Goal: Task Accomplishment & Management: Use online tool/utility

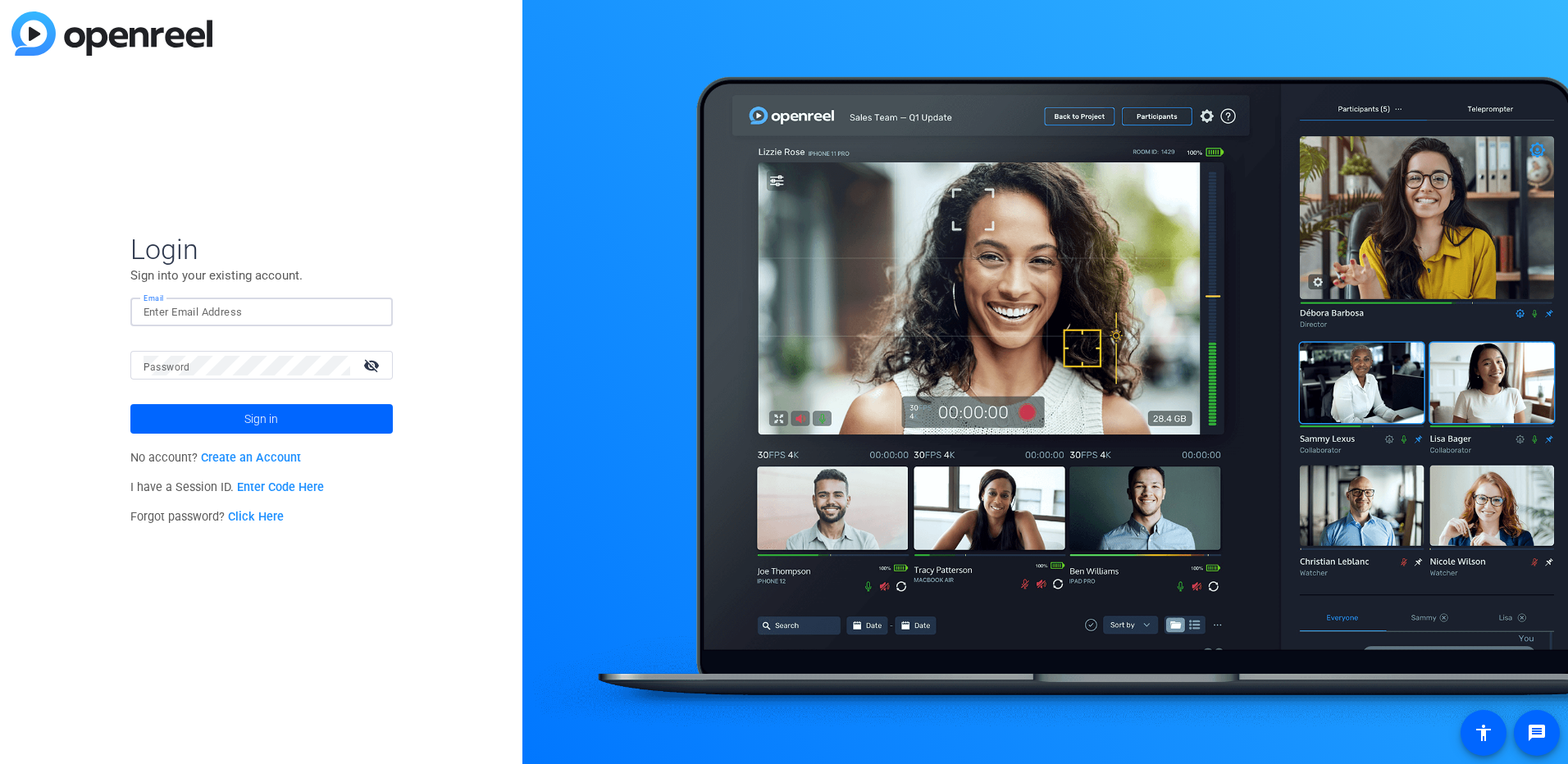
click at [229, 314] on input "Email" at bounding box center [262, 313] width 236 height 20
paste input "[PERSON_NAME][EMAIL_ADDRESS][DOMAIN_NAME]"
type input "[PERSON_NAME][EMAIL_ADDRESS][DOMAIN_NAME]"
click at [221, 416] on span at bounding box center [262, 419] width 262 height 40
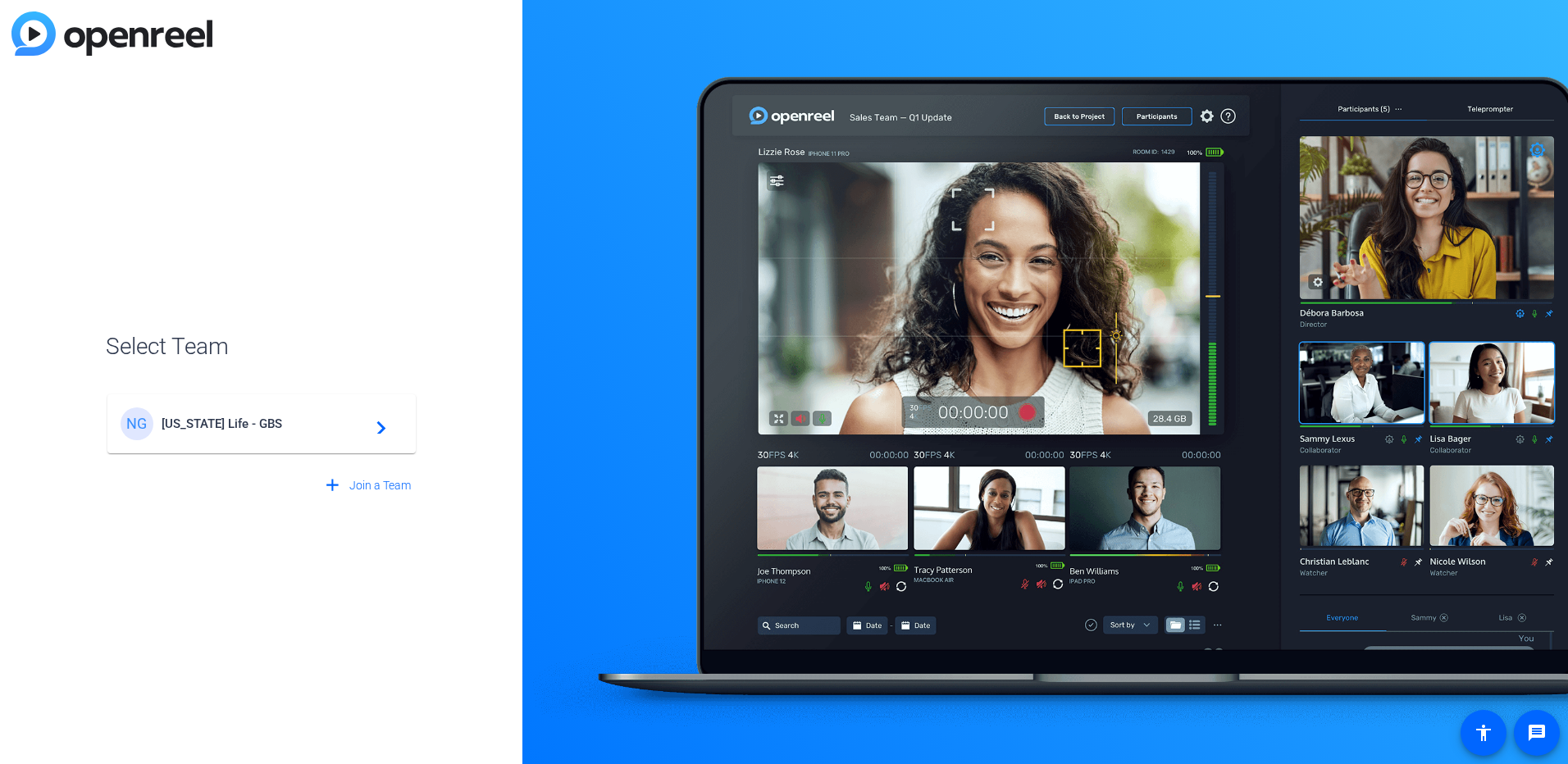
click at [248, 436] on div "NG [US_STATE] Life - GBS navigate_next" at bounding box center [262, 424] width 282 height 33
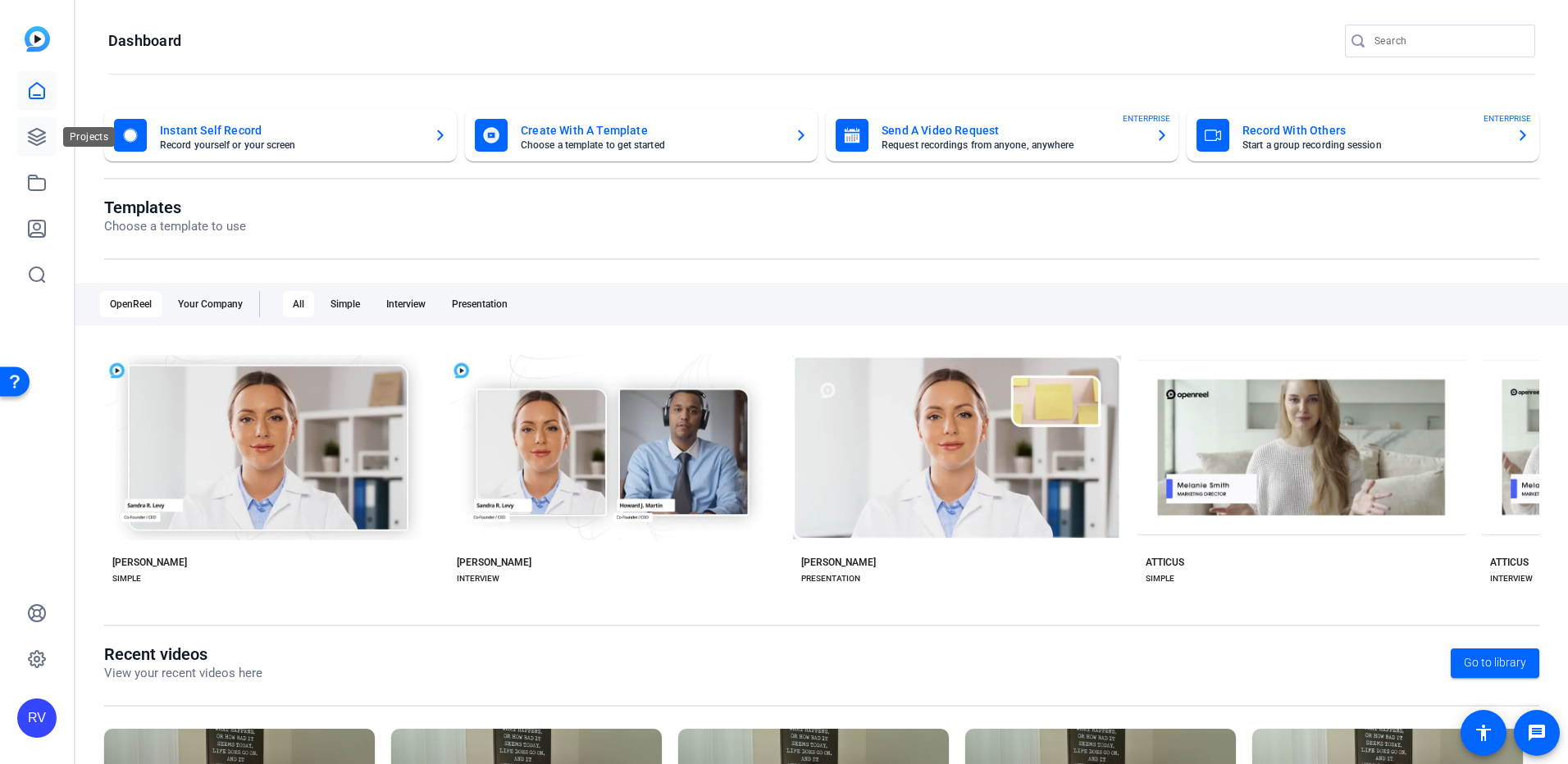
click at [27, 137] on icon at bounding box center [37, 137] width 20 height 20
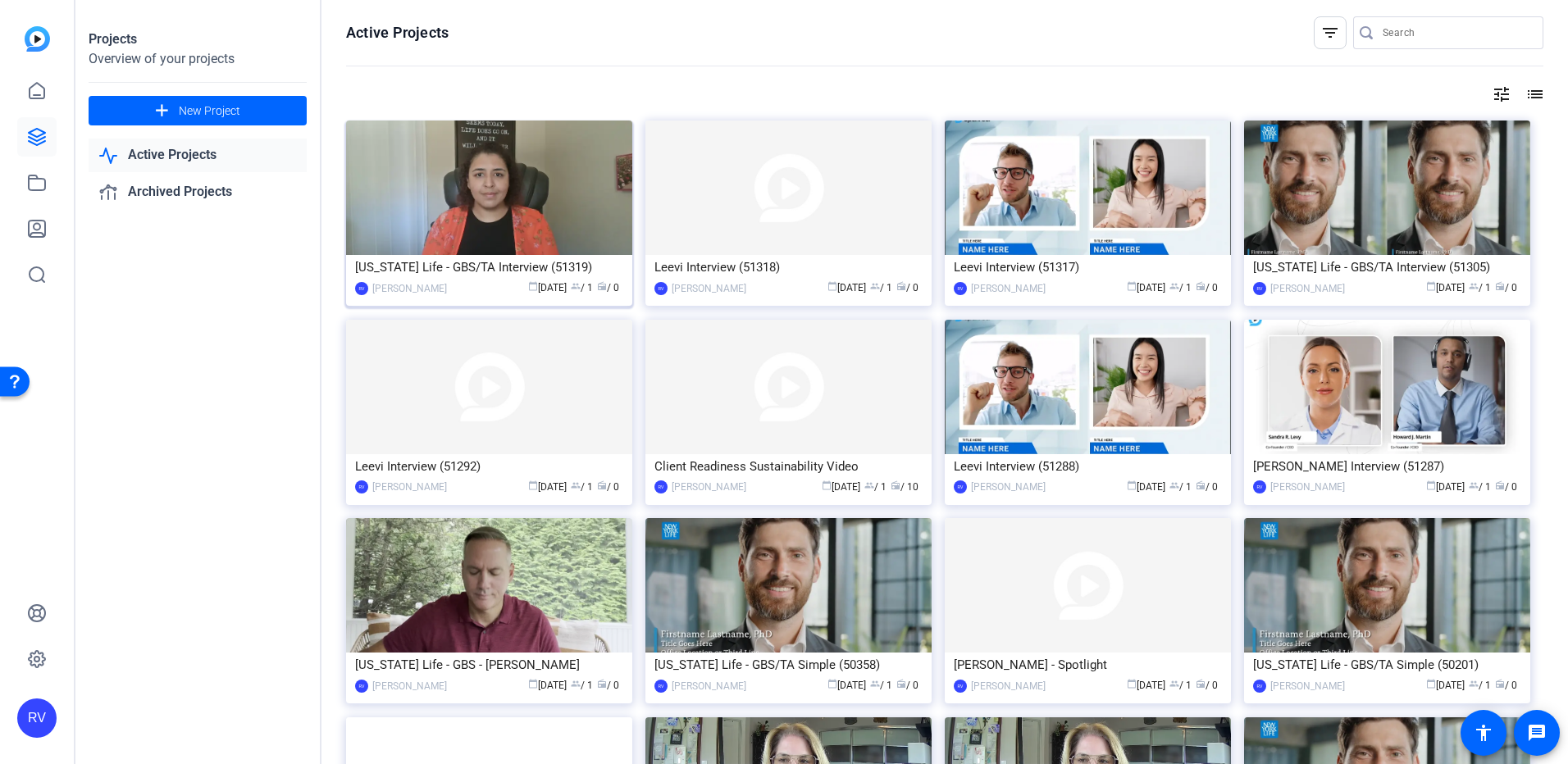
click at [453, 198] on img at bounding box center [489, 187] width 286 height 134
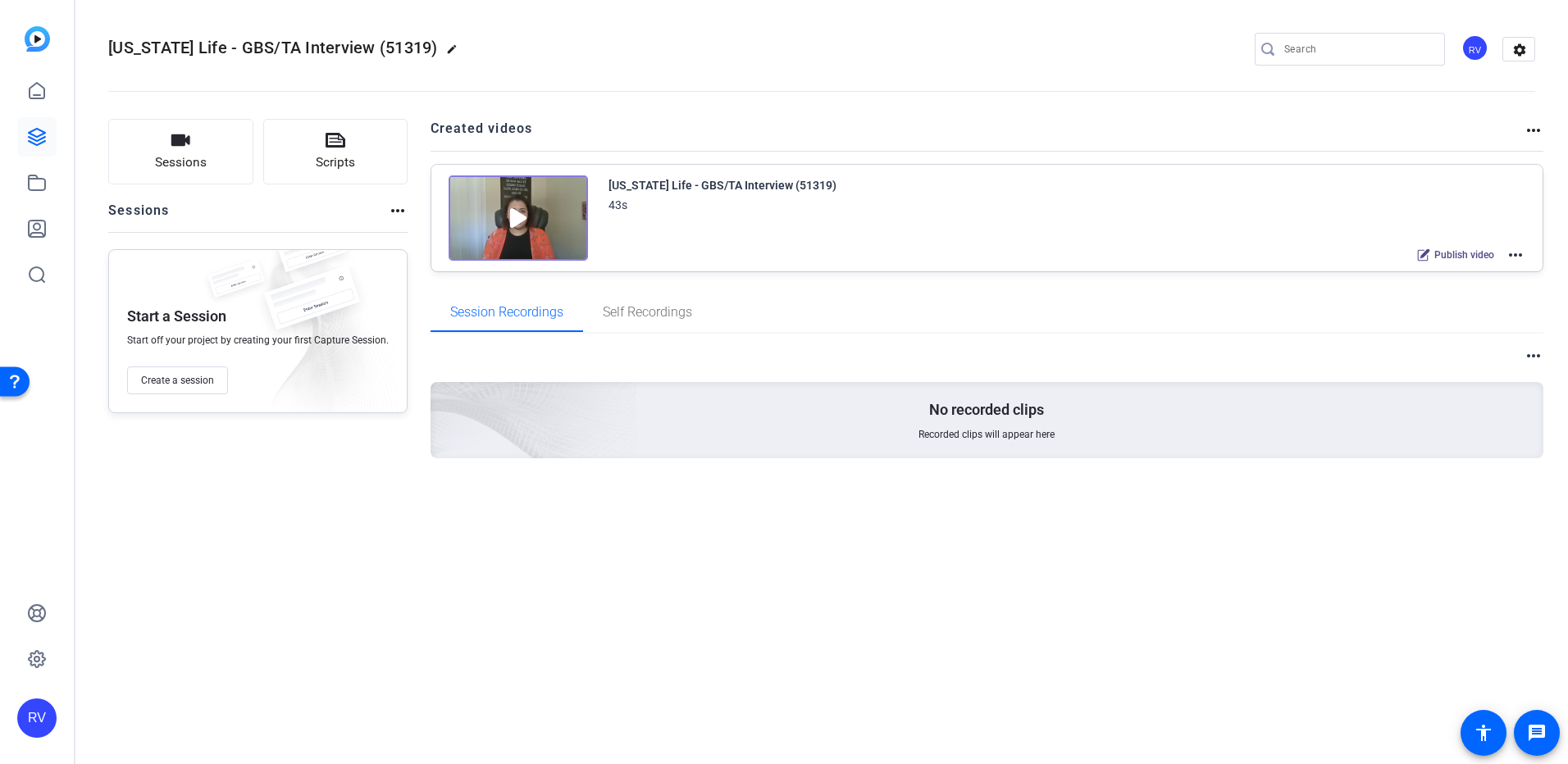
click at [1519, 257] on mat-icon "more_horiz" at bounding box center [1516, 255] width 20 height 20
click at [1462, 281] on span "Edit in Creator" at bounding box center [1456, 275] width 114 height 20
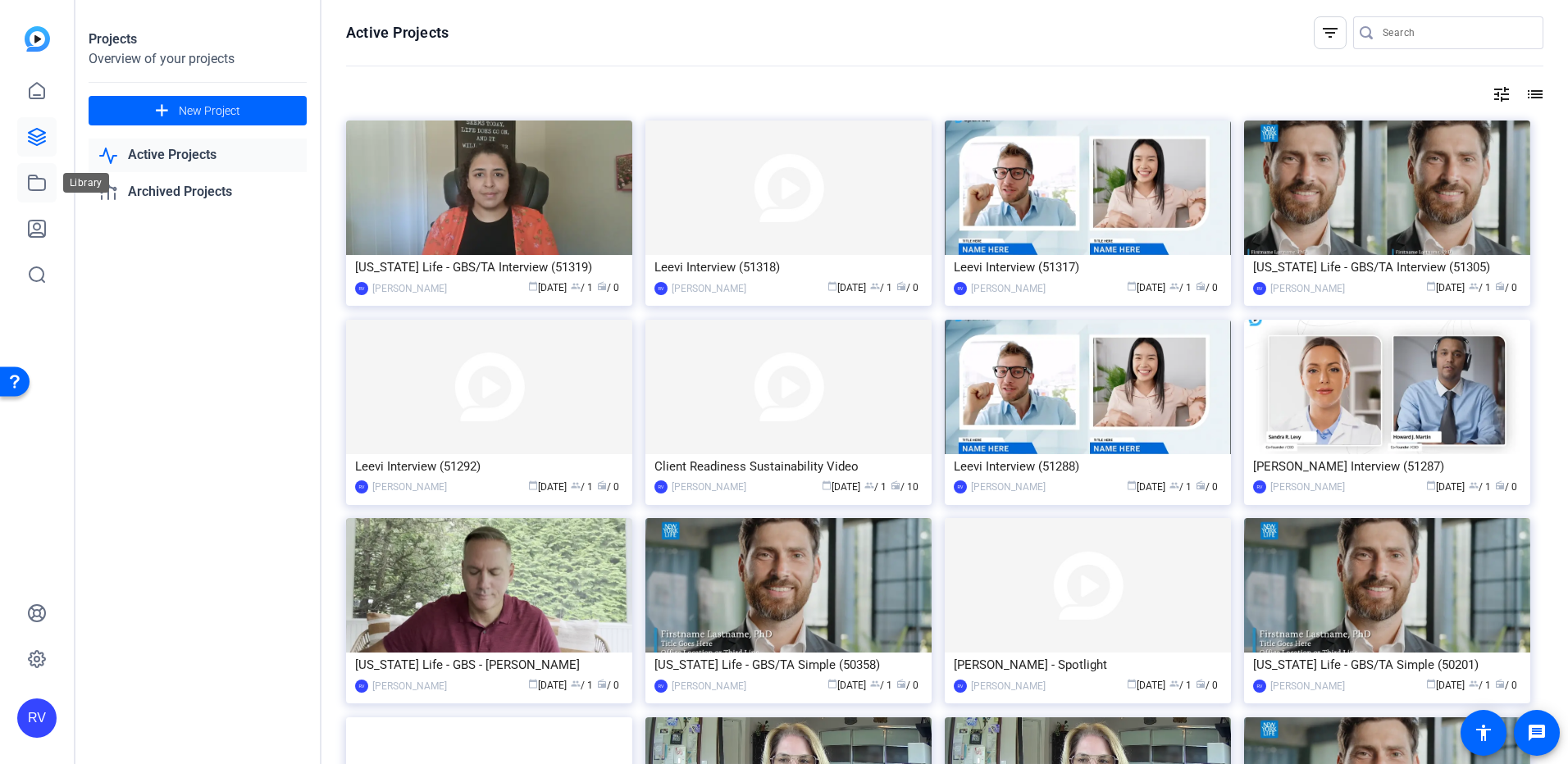
click at [36, 185] on icon at bounding box center [37, 183] width 20 height 20
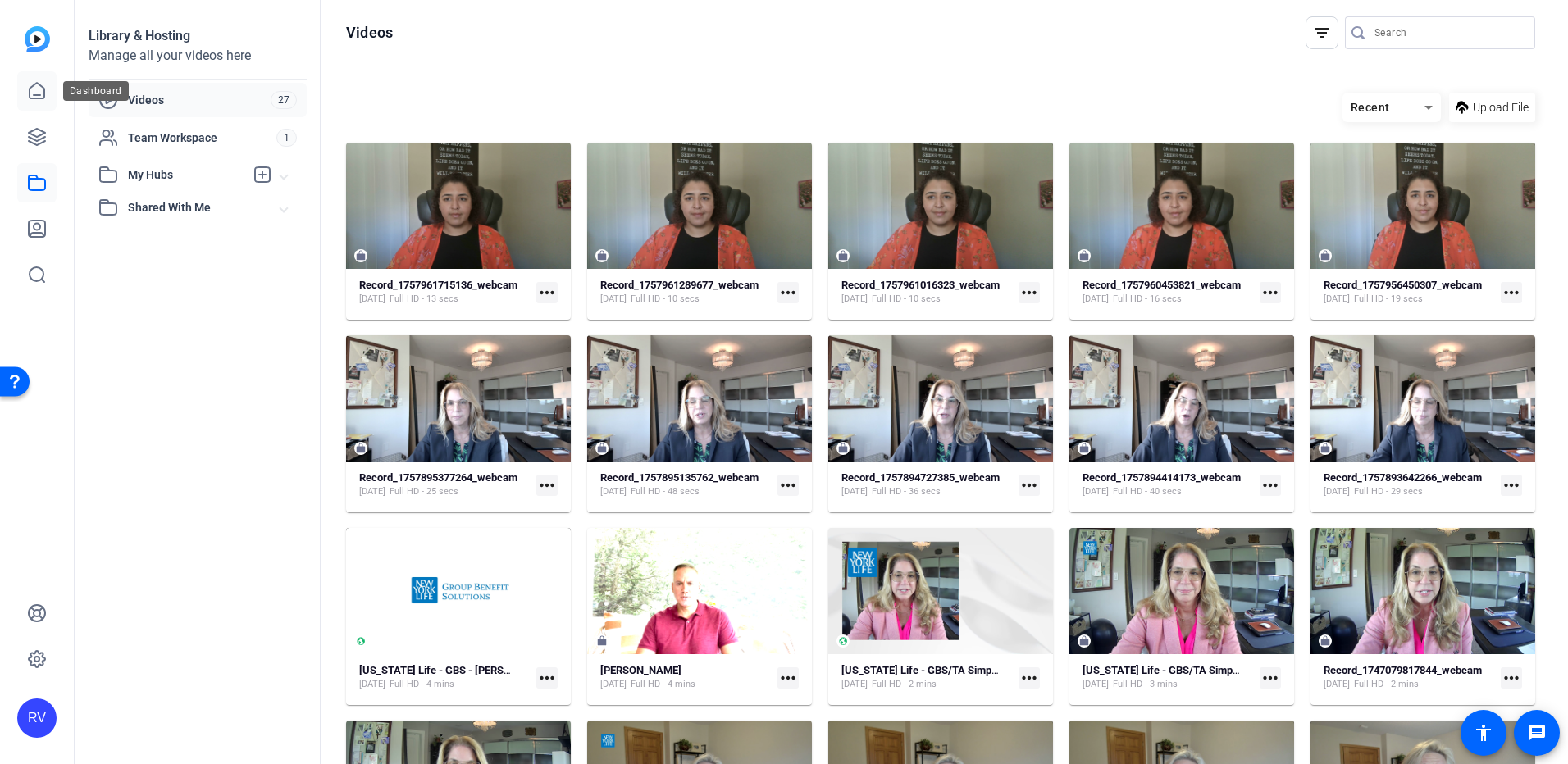
click at [44, 87] on icon at bounding box center [37, 90] width 15 height 16
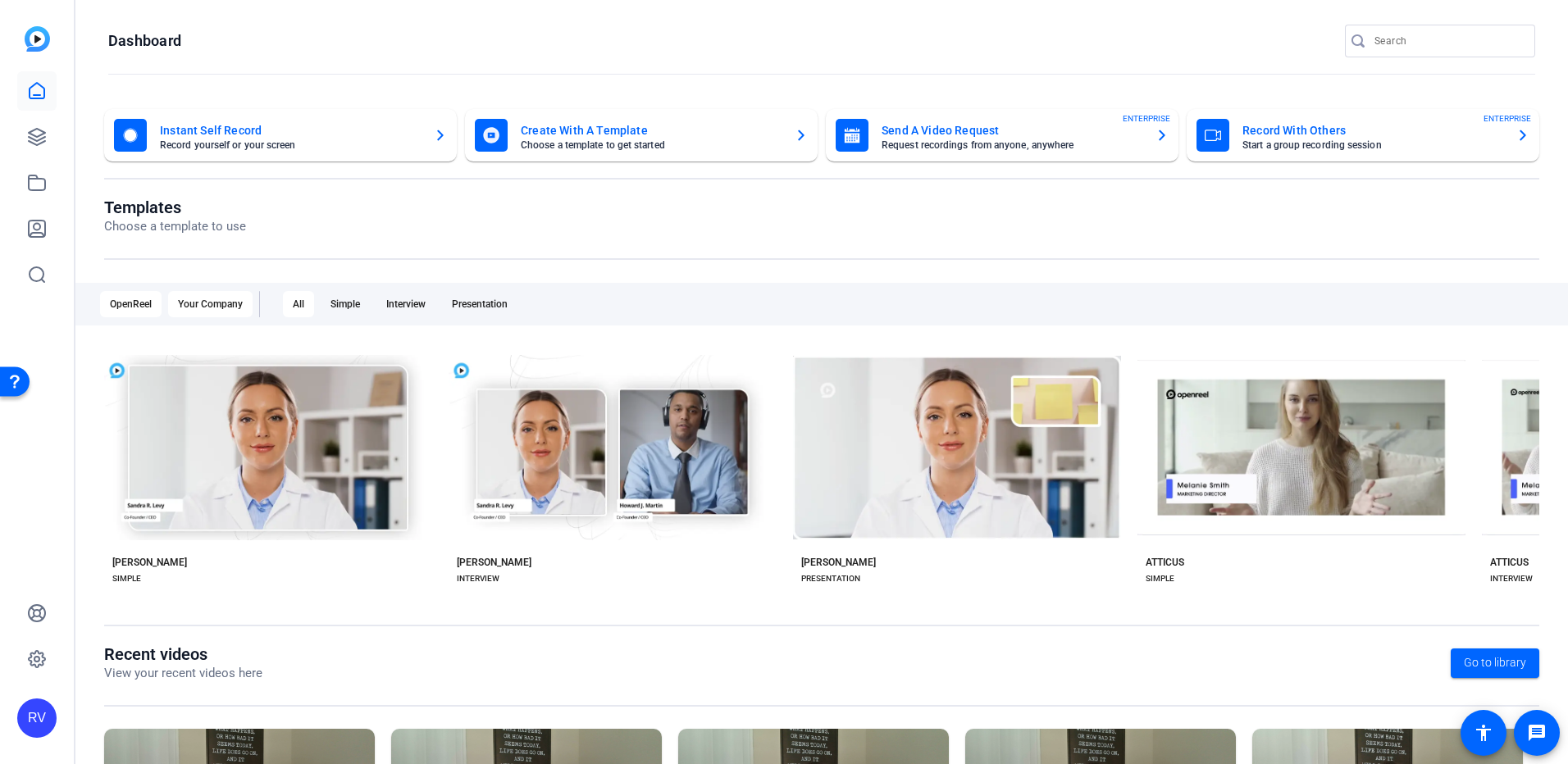
click at [220, 309] on div "Your Company" at bounding box center [210, 304] width 84 height 26
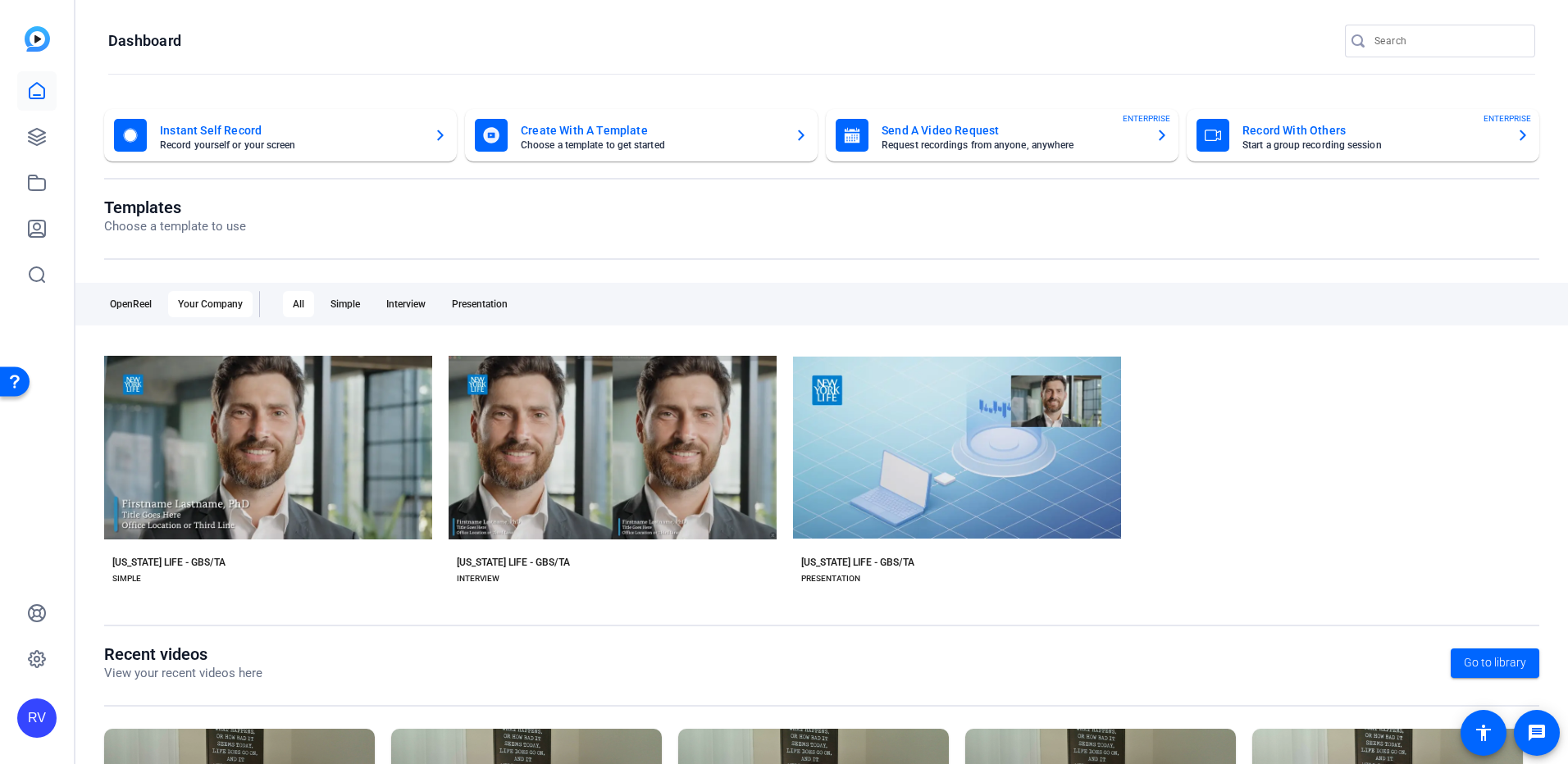
scroll to position [164, 0]
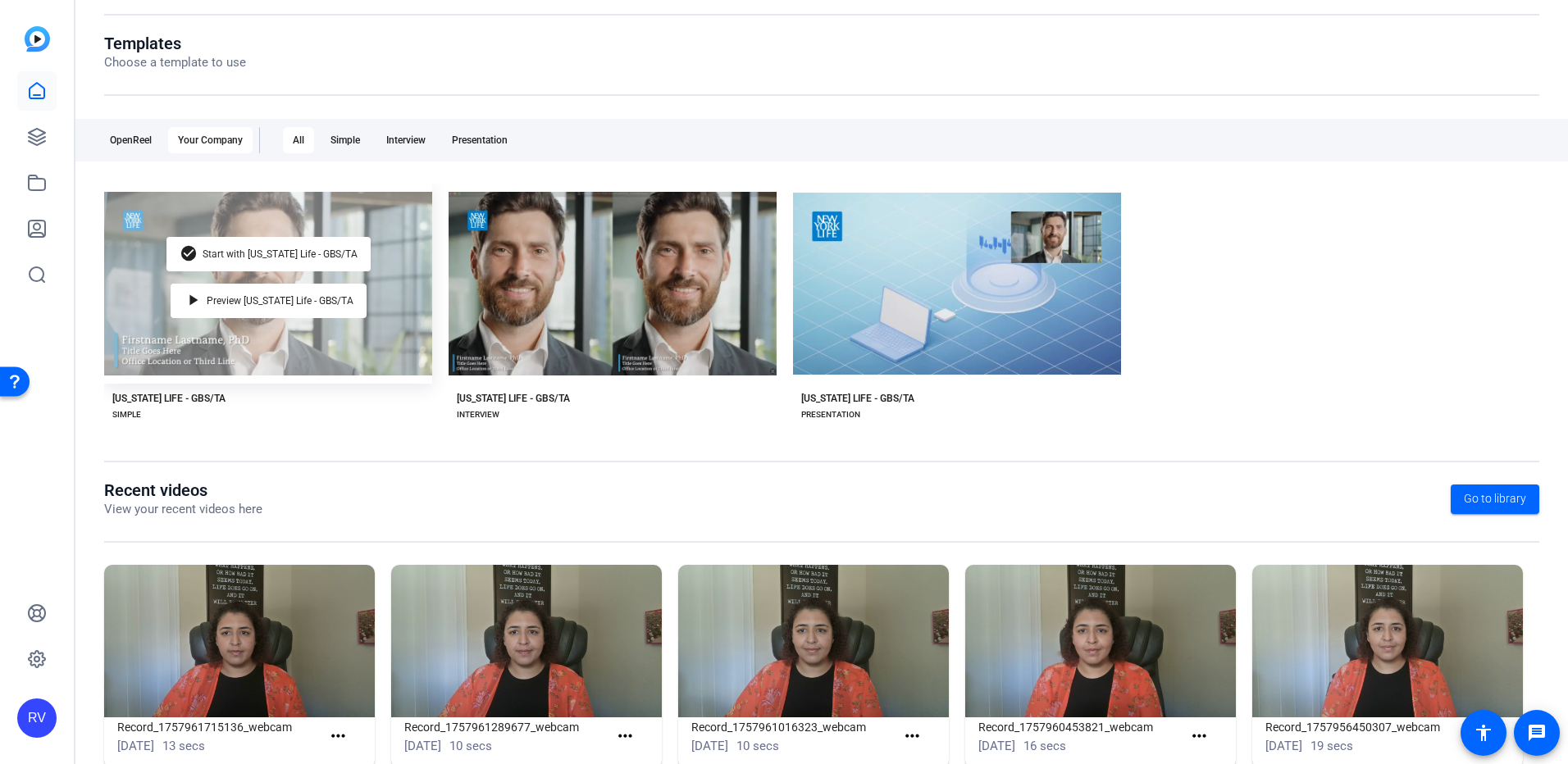
click at [262, 346] on div "check_circle Start with New York Life - GBS/TA play_arrow Preview New York Life…" at bounding box center [268, 284] width 328 height 200
click at [246, 252] on span "Start with New York Life - GBS/TA" at bounding box center [281, 254] width 155 height 10
